Goal: Find specific page/section: Find specific page/section

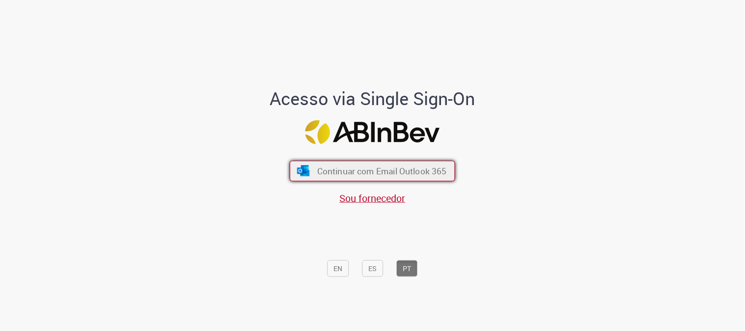
click at [307, 164] on button "Continuar com Email Outlook 365" at bounding box center [372, 171] width 165 height 21
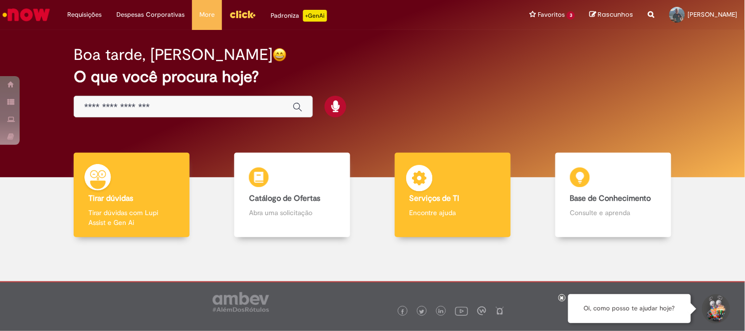
click at [430, 190] on div "Serviços de TI Serviços de TI Encontre ajuda" at bounding box center [453, 195] width 116 height 85
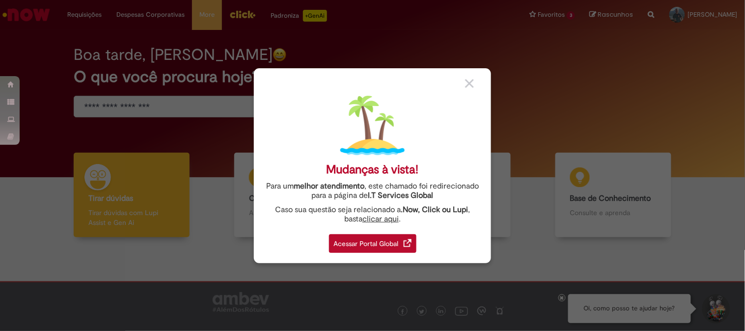
click at [342, 238] on div "Acessar Portal Global" at bounding box center [372, 243] width 87 height 19
